Goal: Information Seeking & Learning: Learn about a topic

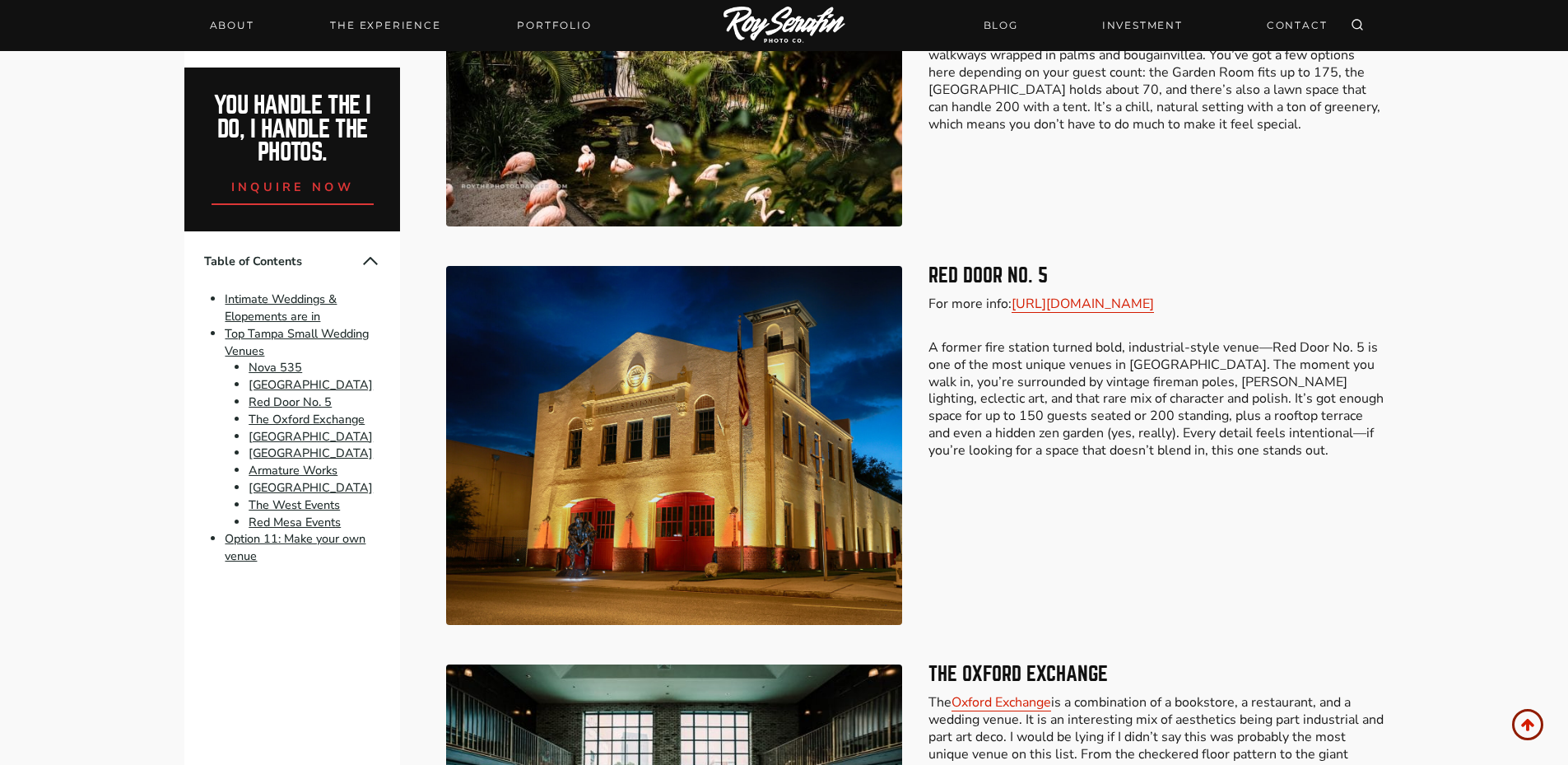
scroll to position [1790, 0]
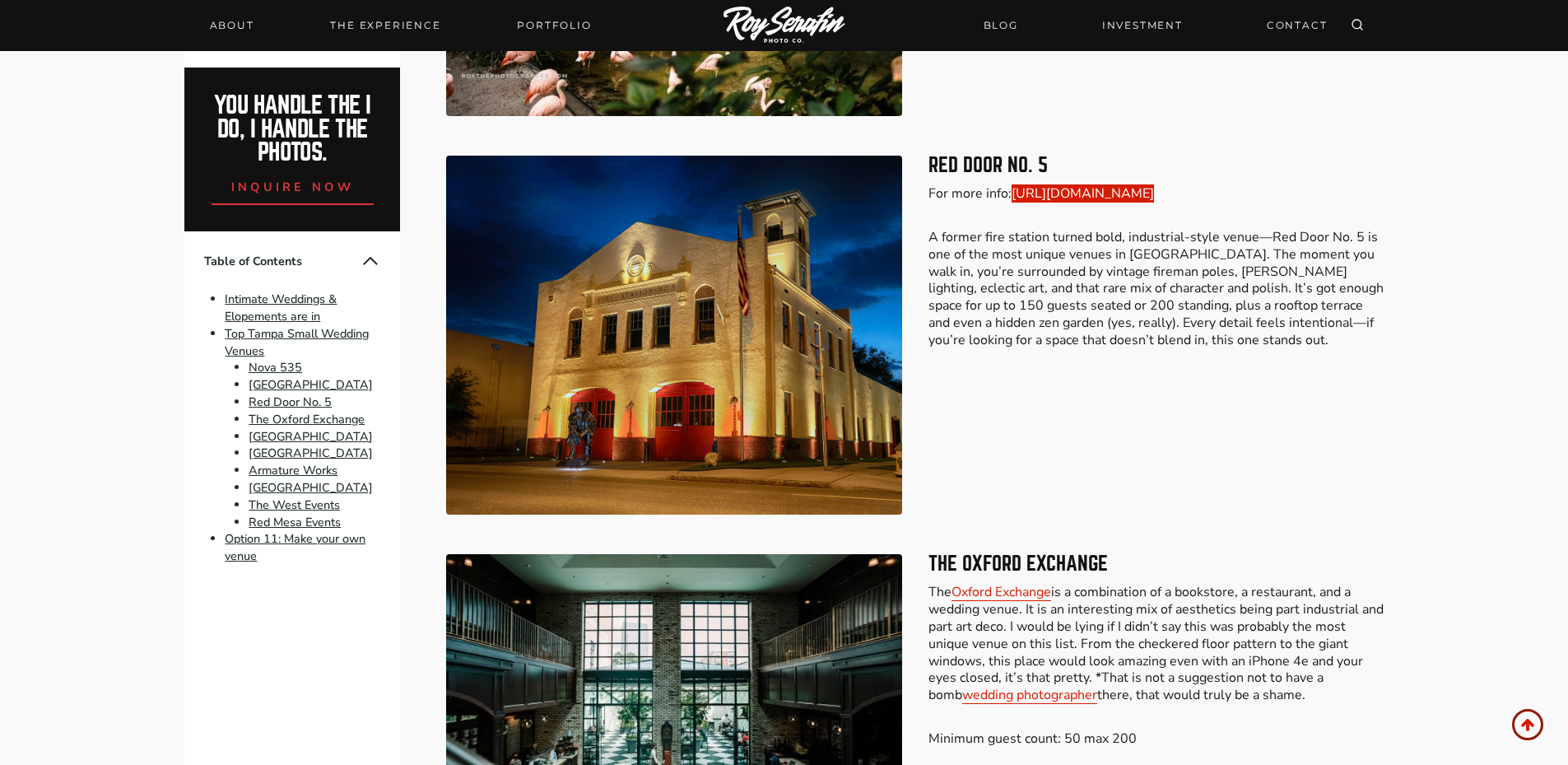
click at [1065, 195] on link "[URL][DOMAIN_NAME]" at bounding box center [1083, 193] width 143 height 18
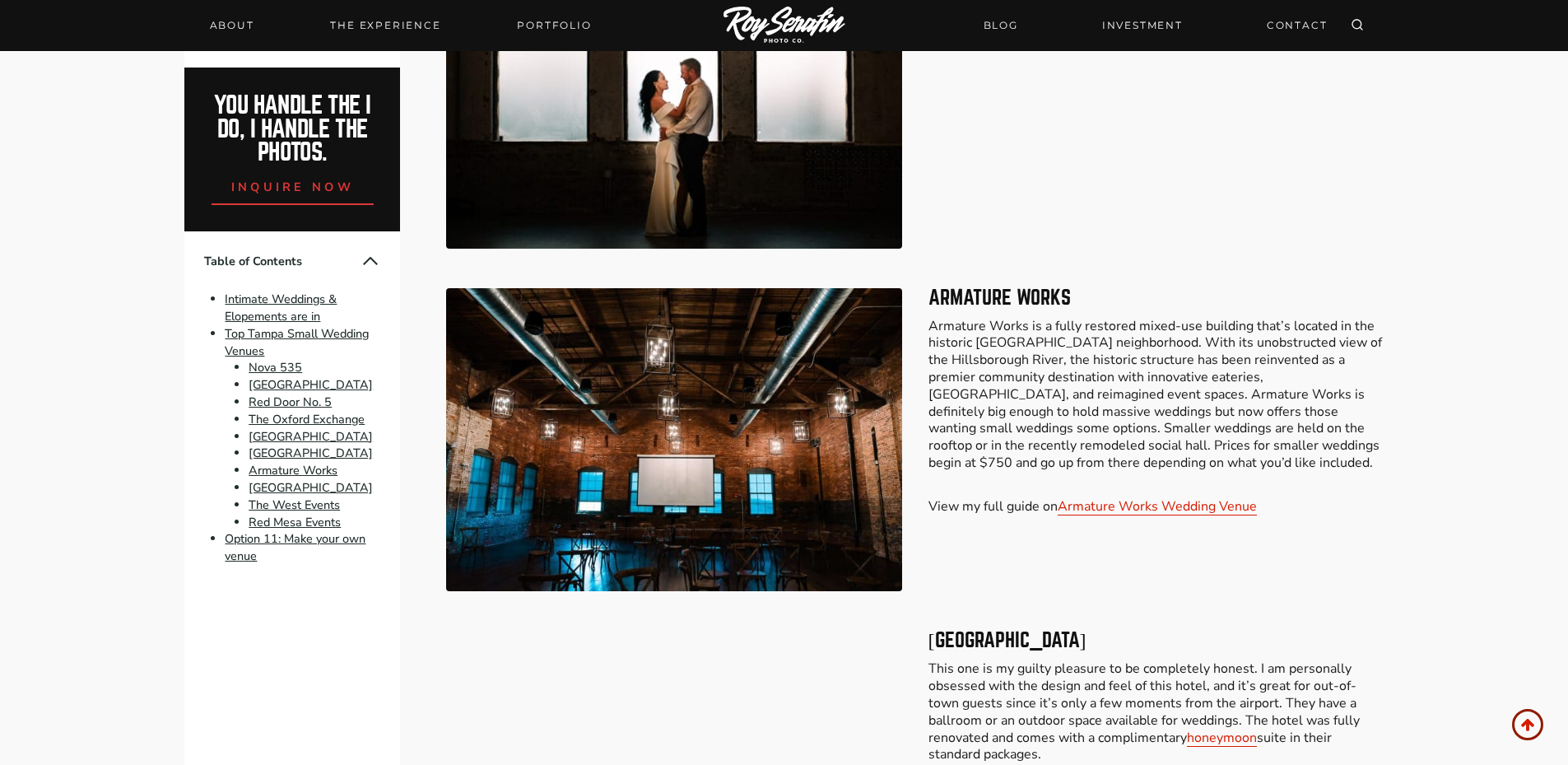
scroll to position [3683, 0]
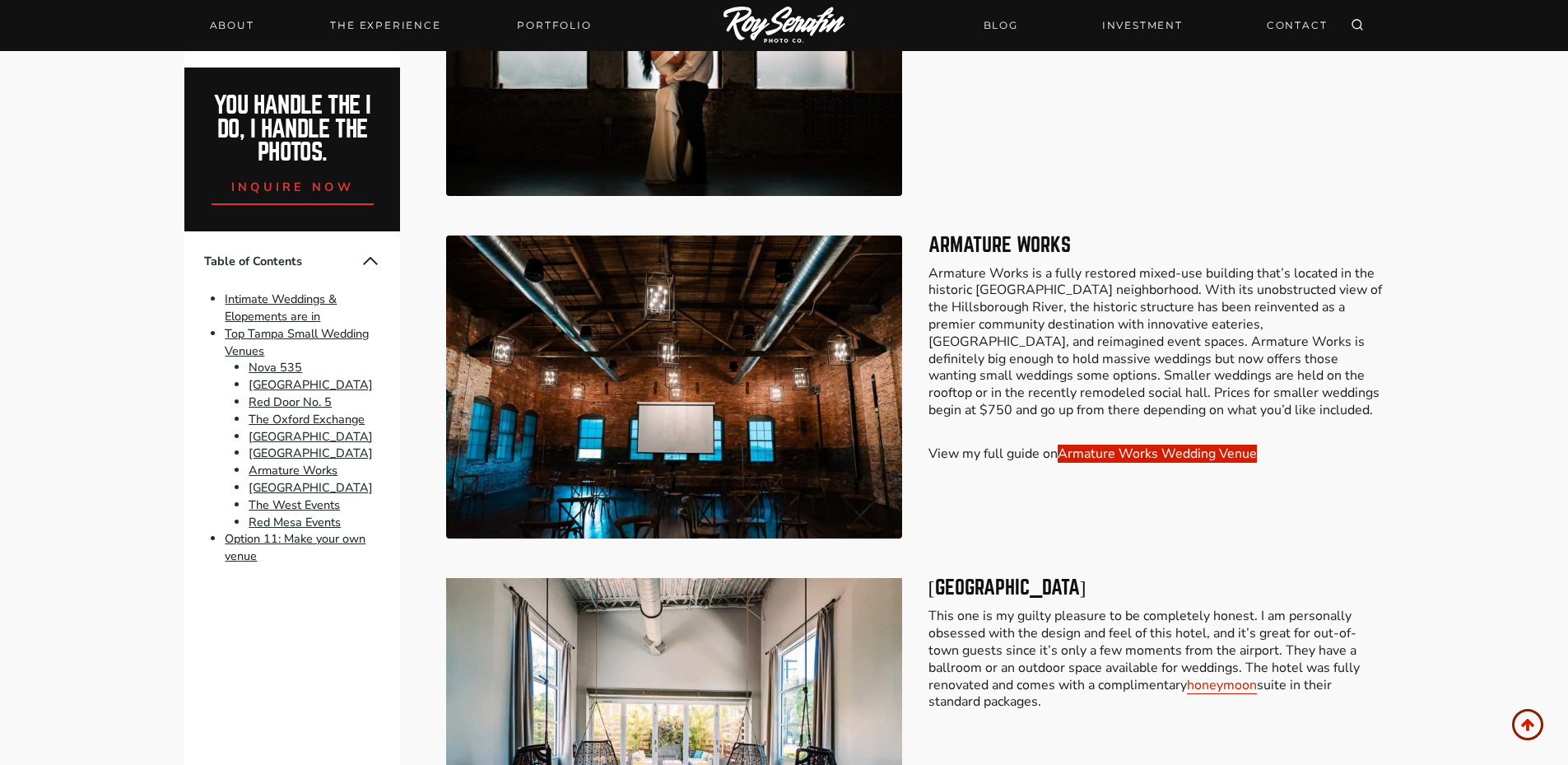
click at [1125, 445] on link "Armature Works Wedding Venue" at bounding box center [1157, 453] width 200 height 18
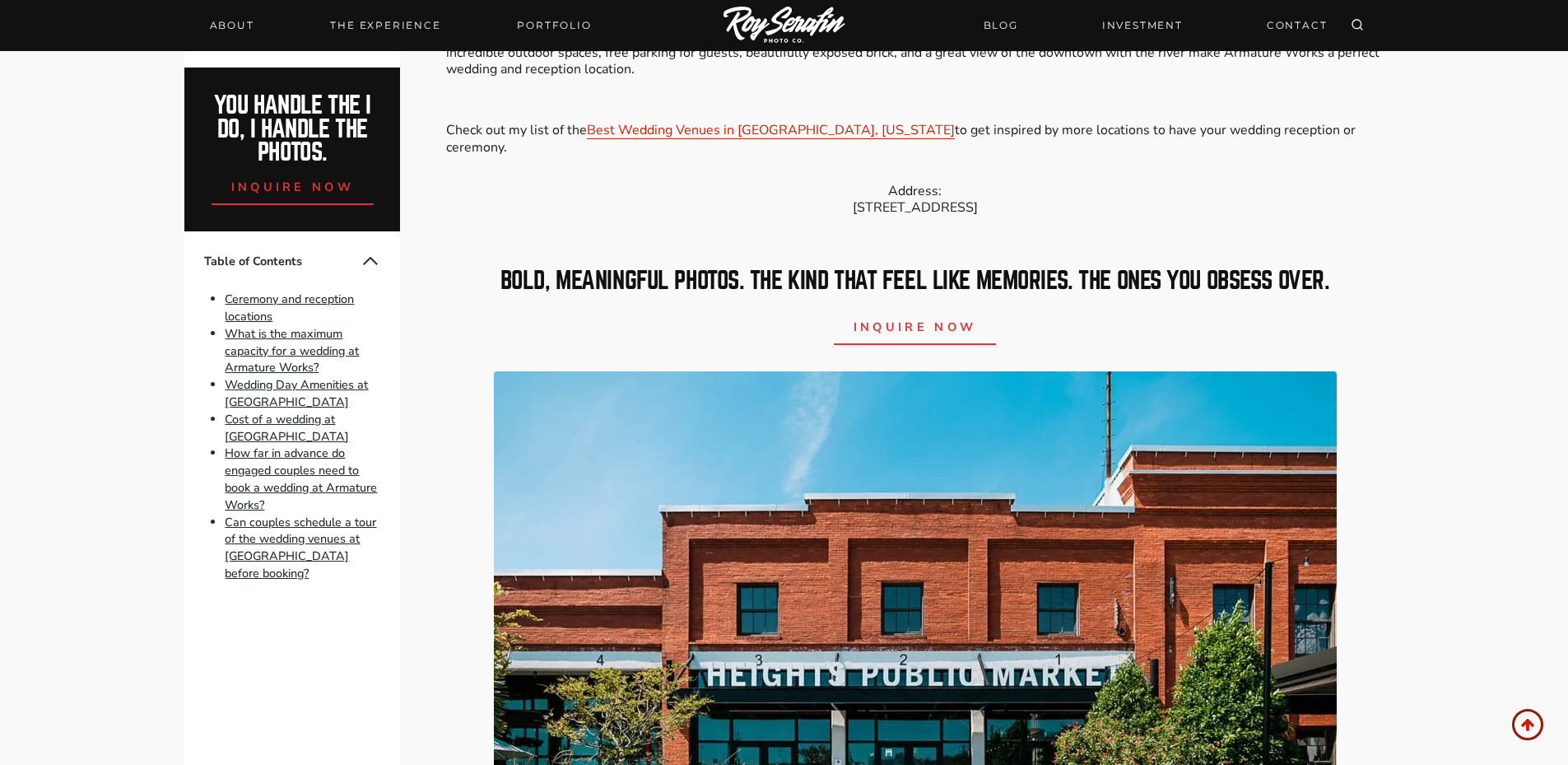
scroll to position [824, 0]
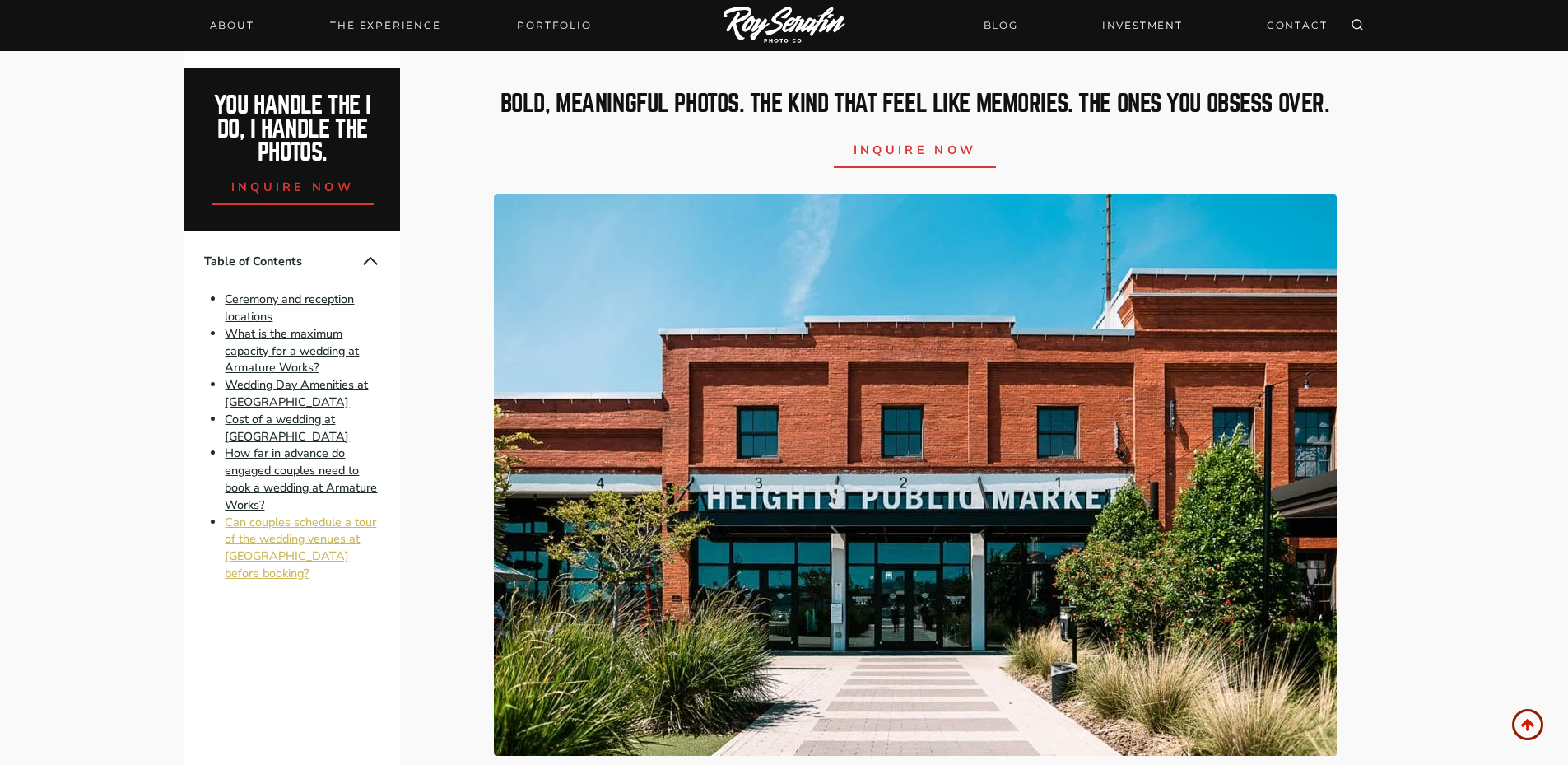
click at [293, 554] on link "Can couples schedule a tour of the wedding venues at [GEOGRAPHIC_DATA] before b…" at bounding box center [300, 548] width 151 height 68
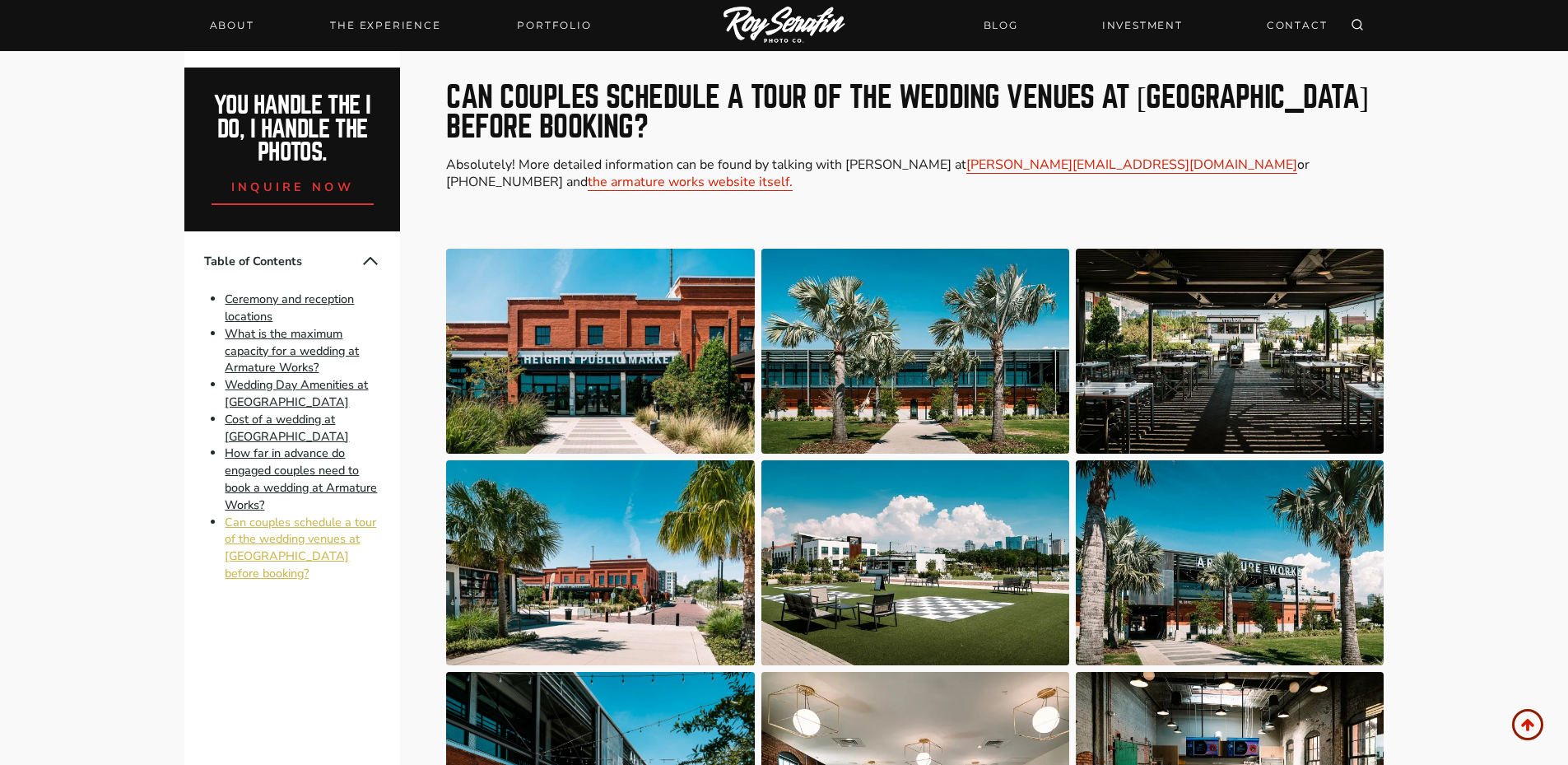
scroll to position [4033, 0]
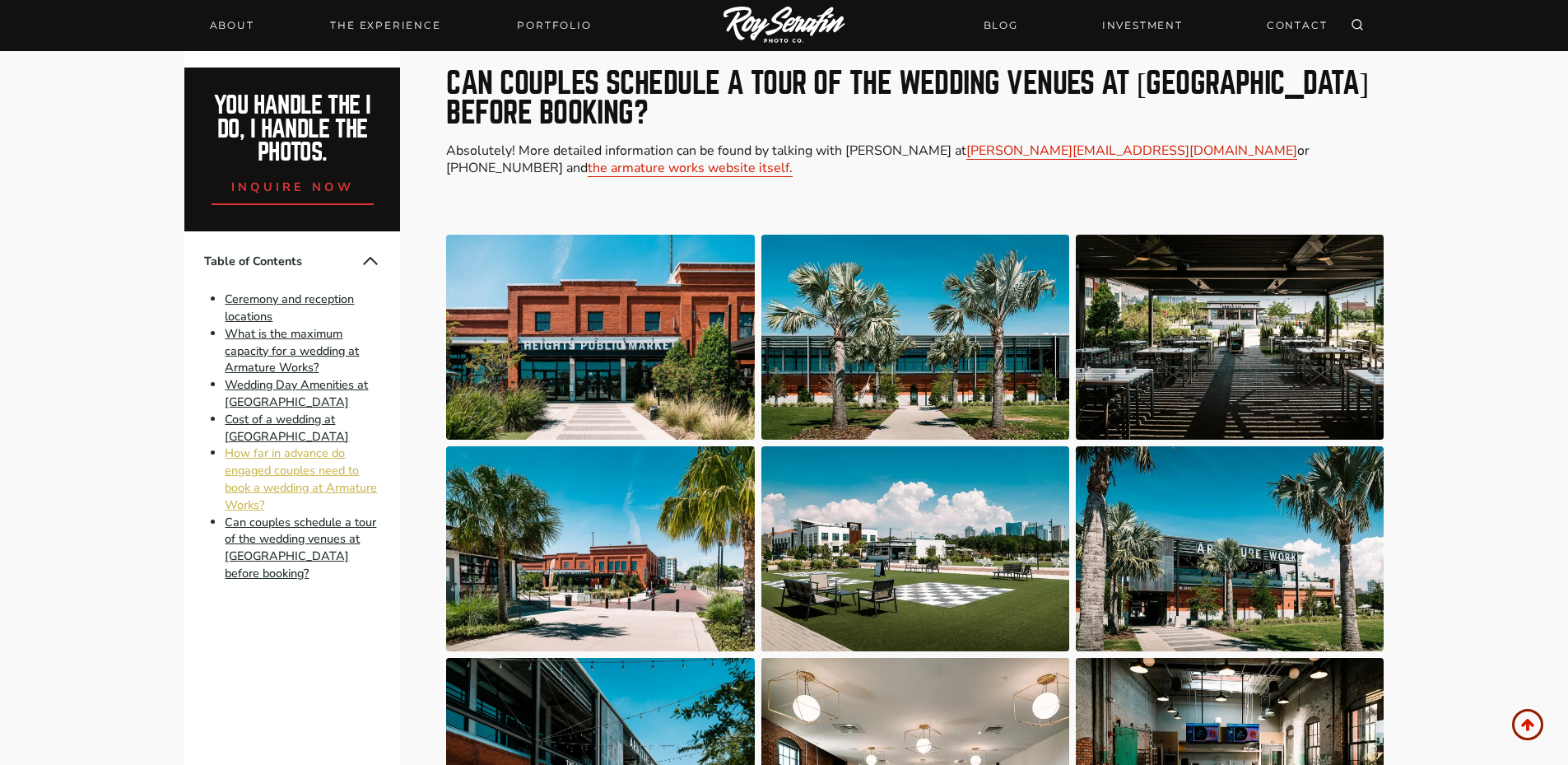
click at [338, 479] on link "How far in advance do engaged couples need to book a wedding at Armature Works?" at bounding box center [301, 479] width 152 height 68
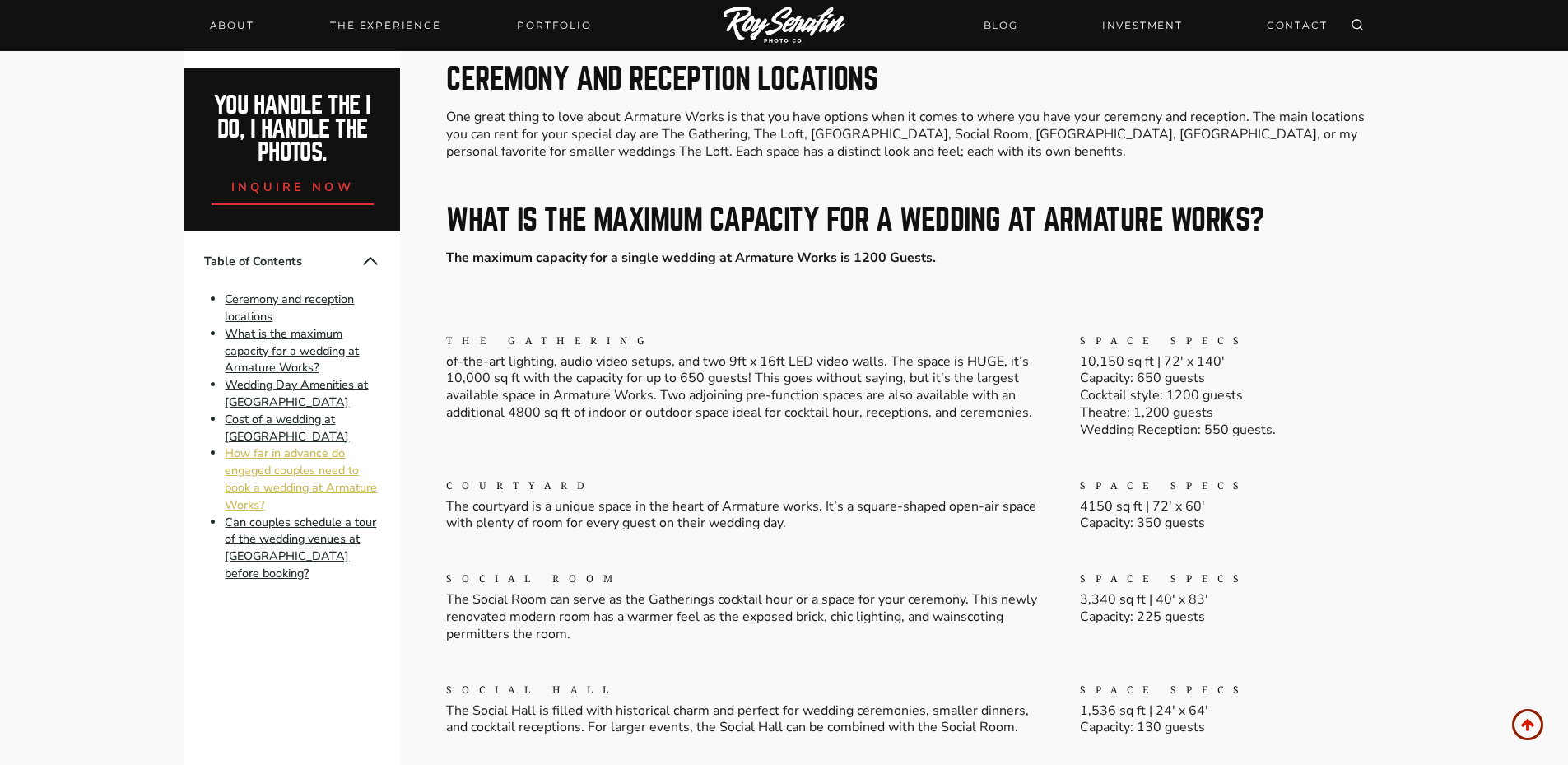
scroll to position [160, 0]
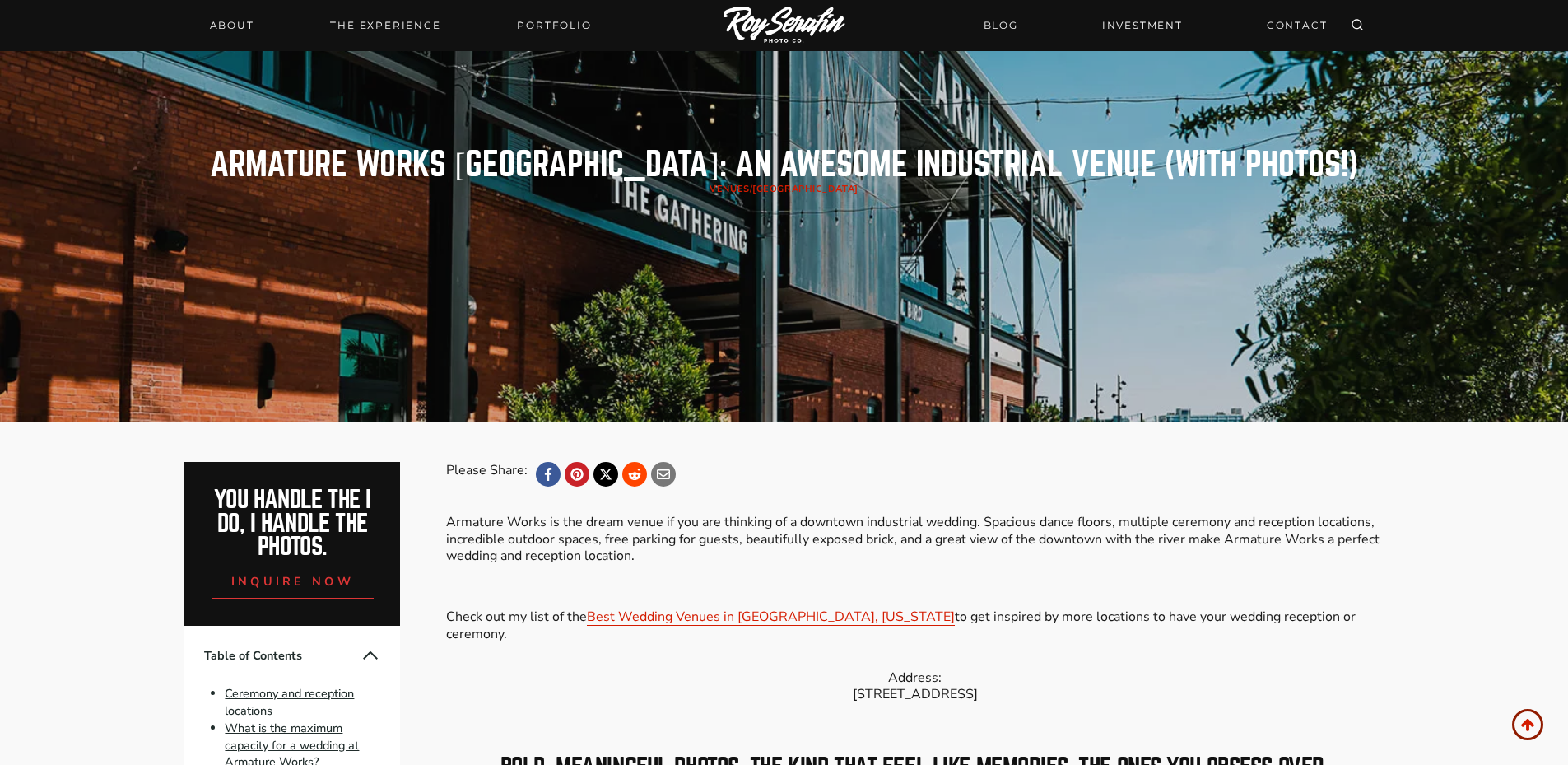
scroll to position [4085, 0]
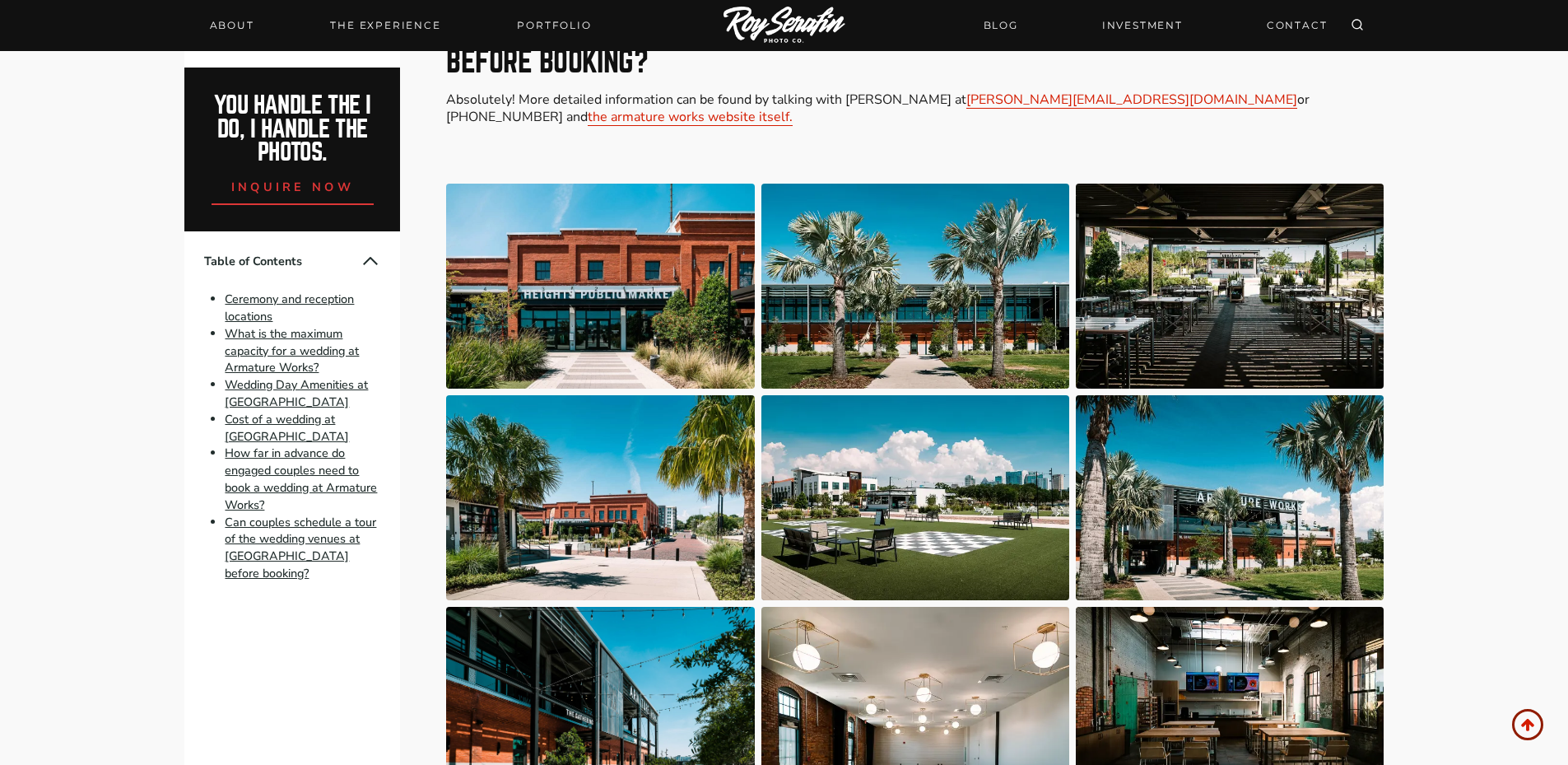
scroll to position [824, 0]
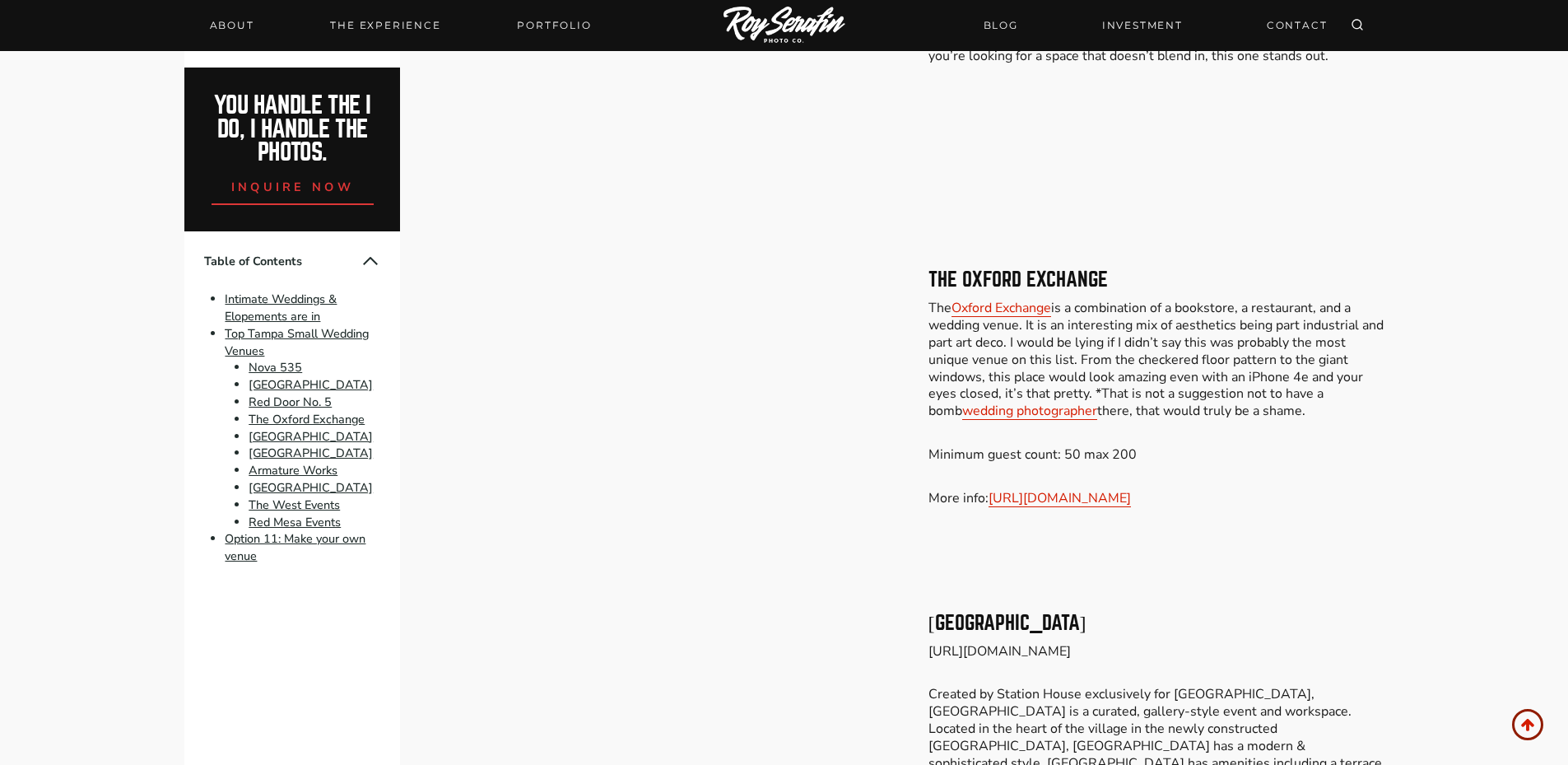
scroll to position [1953, 0]
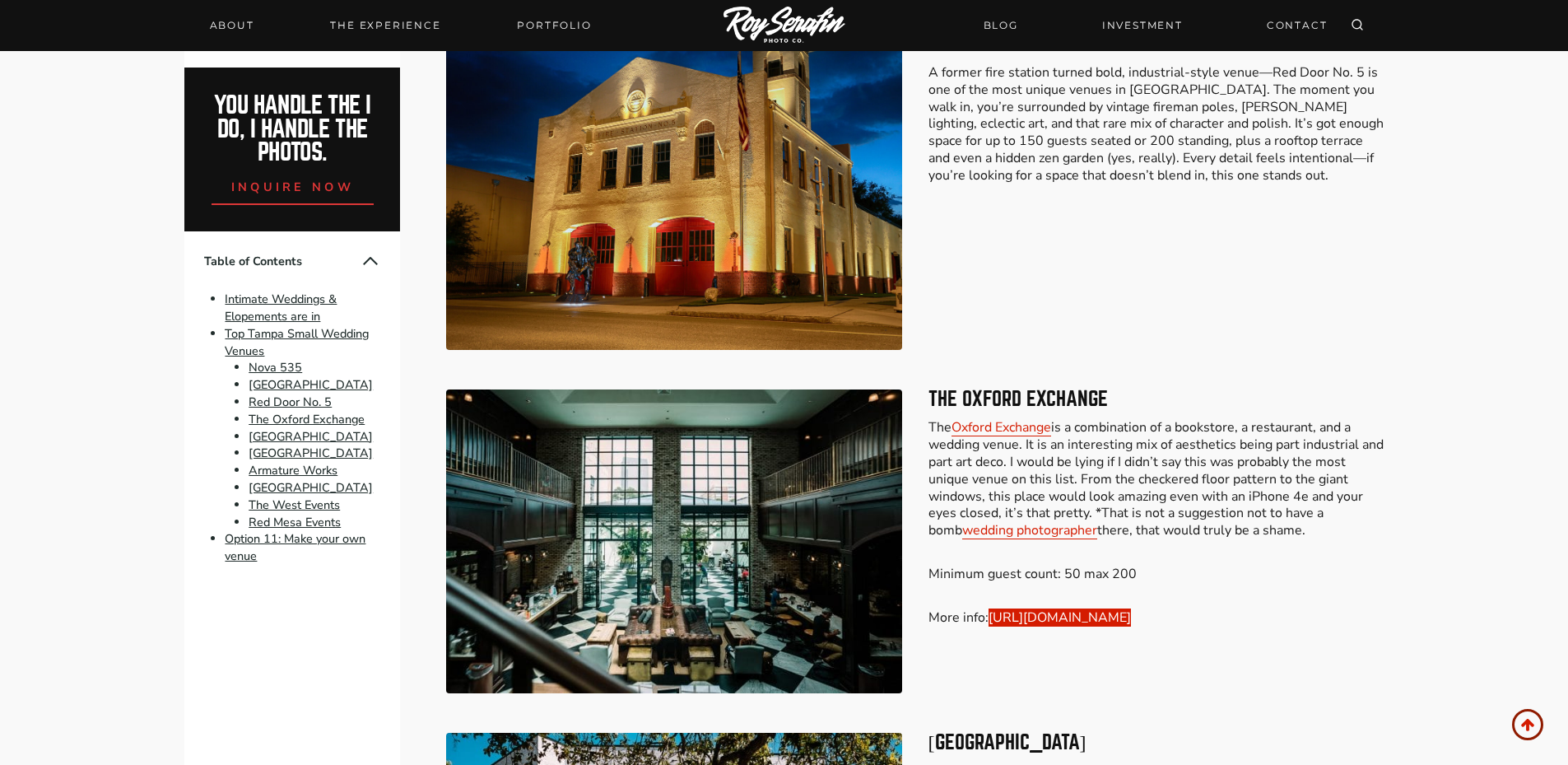
click at [1095, 618] on link "[URL][DOMAIN_NAME]" at bounding box center [1060, 617] width 143 height 18
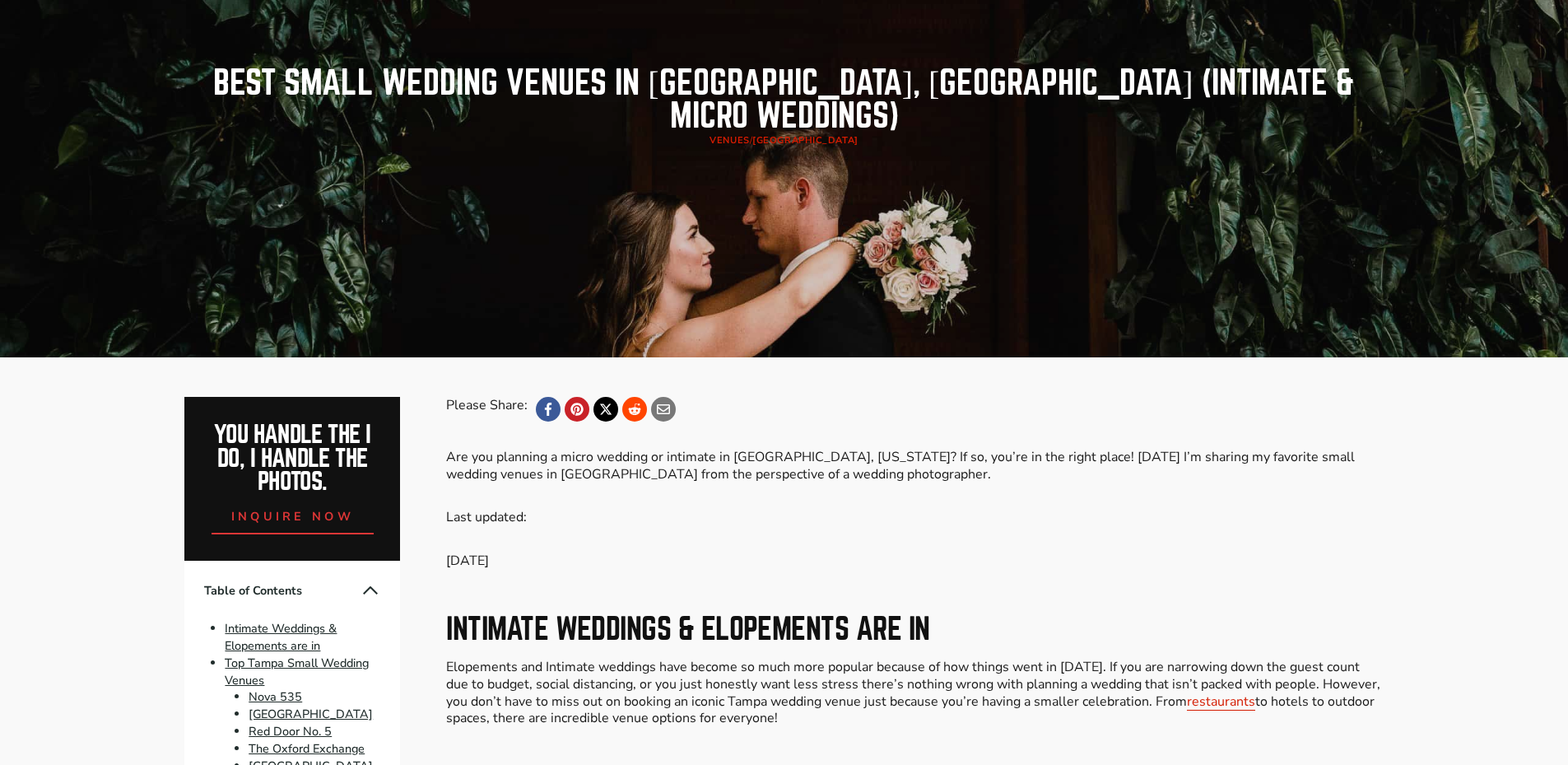
scroll to position [0, 0]
